Goal: Transaction & Acquisition: Download file/media

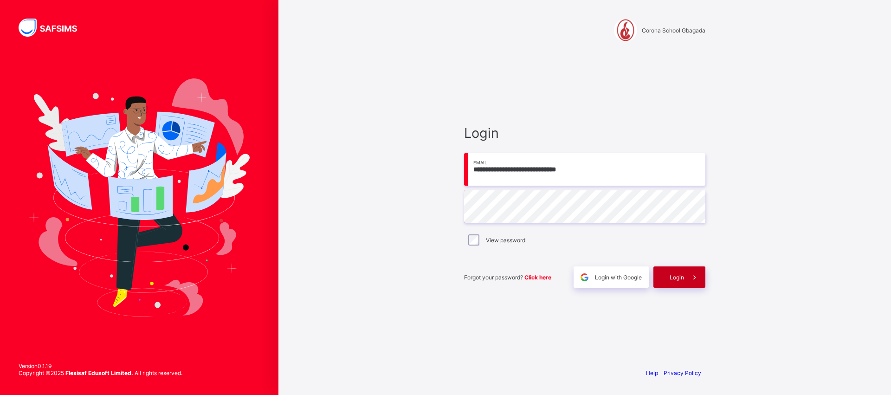
type input "**********"
click at [673, 274] on span "Login" at bounding box center [676, 277] width 14 height 7
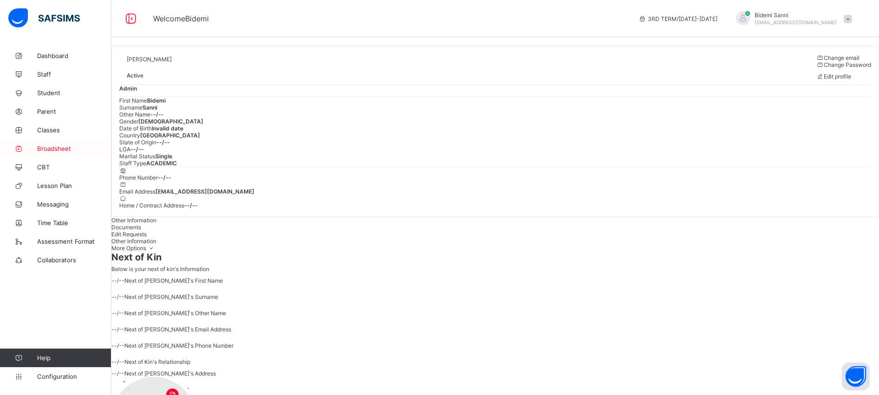
click at [57, 147] on span "Broadsheet" at bounding box center [74, 148] width 74 height 7
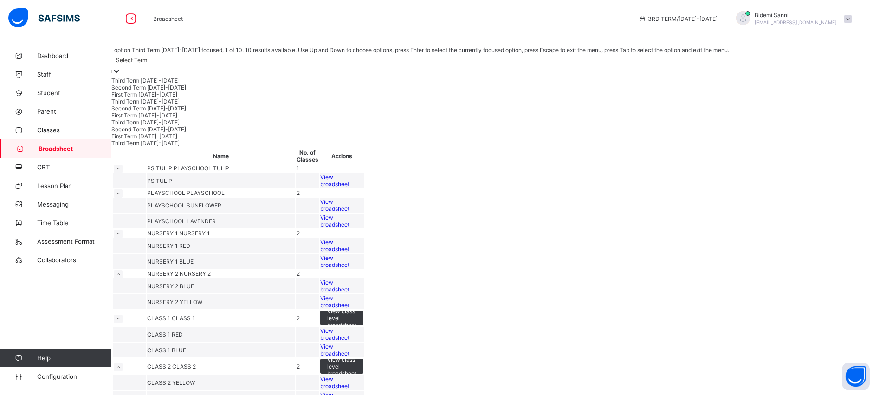
click at [121, 74] on div at bounding box center [116, 71] width 9 height 11
click at [150, 119] on div "First Term [DATE]-[DATE]" at bounding box center [419, 115] width 616 height 7
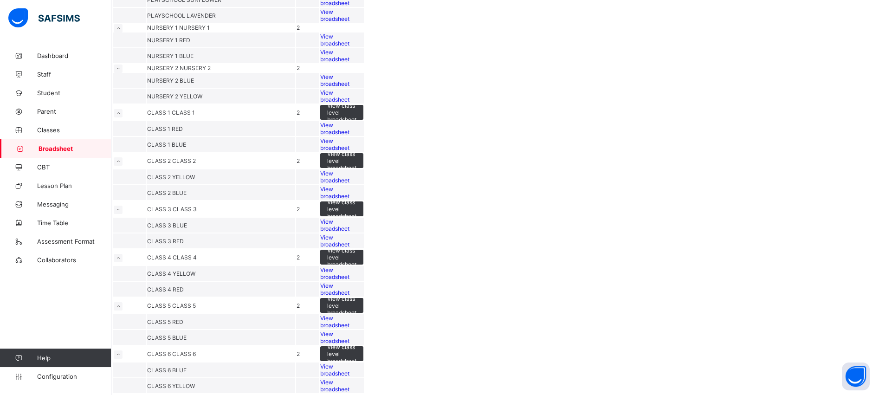
scroll to position [251, 0]
click at [364, 232] on td "View broadsheet" at bounding box center [342, 225] width 44 height 15
click at [363, 232] on div "View broadsheet" at bounding box center [341, 225] width 43 height 14
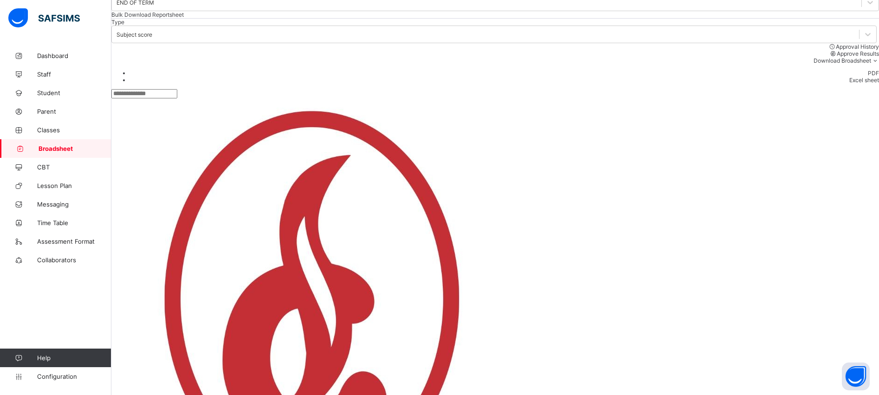
scroll to position [83, 0]
drag, startPoint x: 869, startPoint y: 138, endPoint x: 870, endPoint y: 295, distance: 156.8
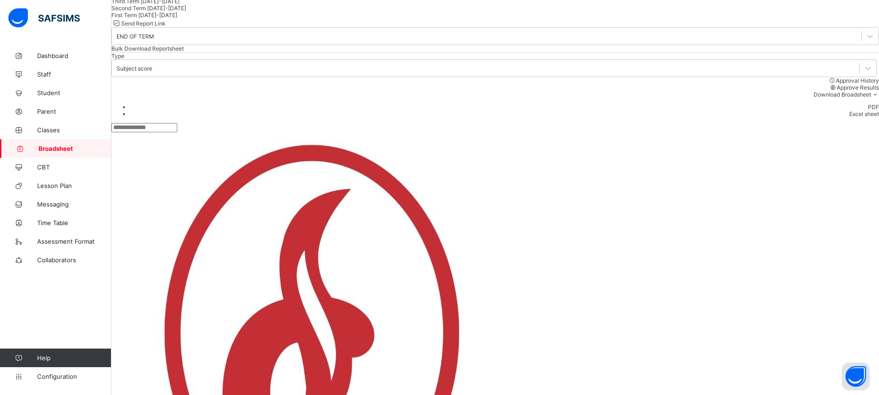
click at [181, 12] on div "Second Term [DATE]-[DATE]" at bounding box center [494, 8] width 767 height 7
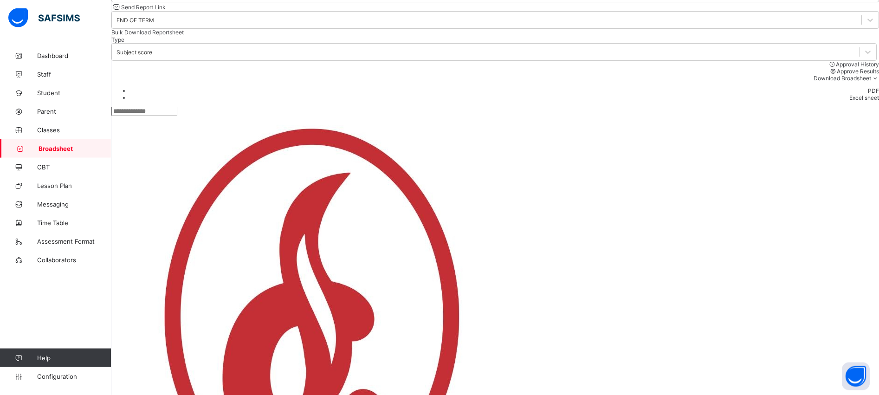
scroll to position [109, 0]
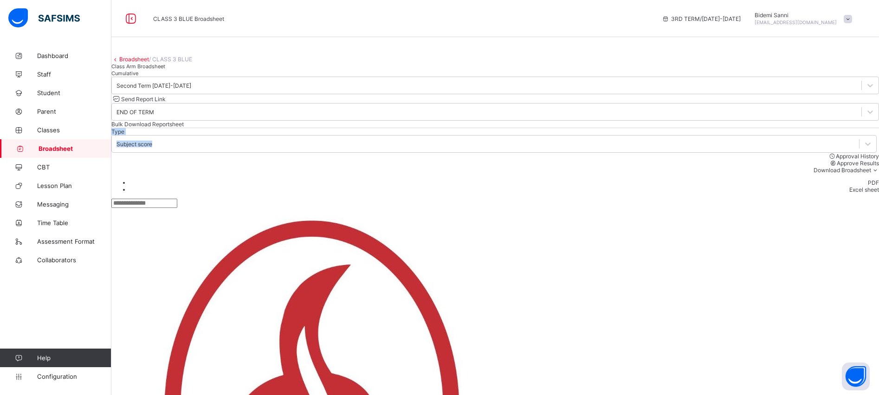
drag, startPoint x: 866, startPoint y: 127, endPoint x: 876, endPoint y: 128, distance: 9.8
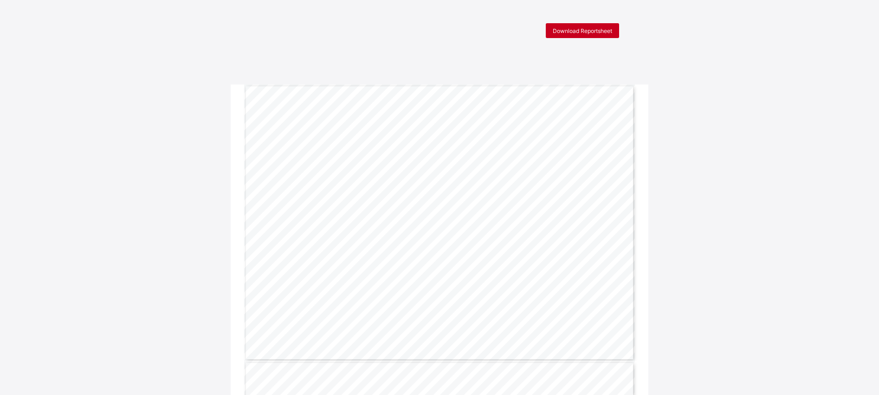
click at [601, 29] on span "Download Reportsheet" at bounding box center [581, 30] width 59 height 7
click at [584, 26] on div "Download Reportsheet" at bounding box center [581, 30] width 73 height 15
